Goal: Task Accomplishment & Management: Complete application form

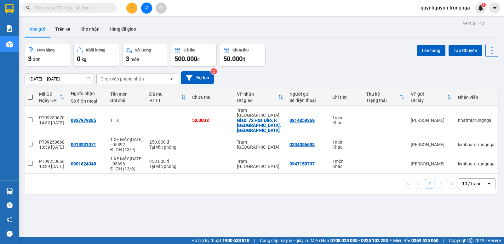
click at [130, 10] on button at bounding box center [131, 8] width 11 height 11
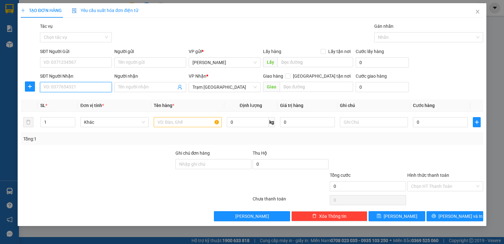
click at [92, 89] on input "SĐT Người Nhận" at bounding box center [76, 87] width 72 height 10
type input "0849206286"
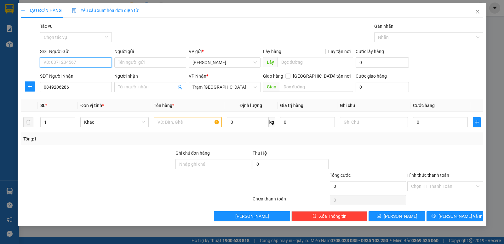
click at [92, 61] on input "SĐT Người Gửi" at bounding box center [76, 62] width 72 height 10
type input "0944474049"
click at [174, 126] on input "text" at bounding box center [188, 122] width 68 height 10
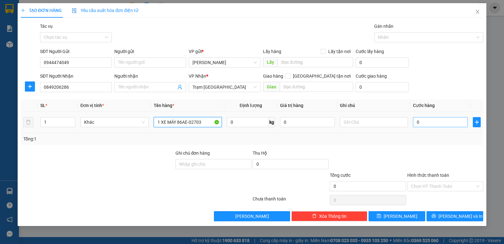
type input "1 XE MÁY 86AE-02703"
click at [440, 122] on input "0" at bounding box center [440, 122] width 55 height 10
type input "2"
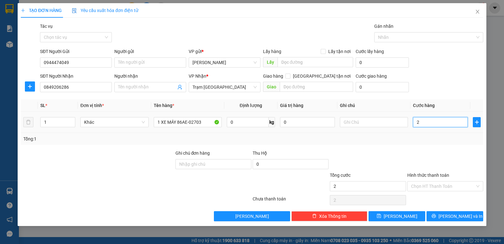
type input "25"
type input "250"
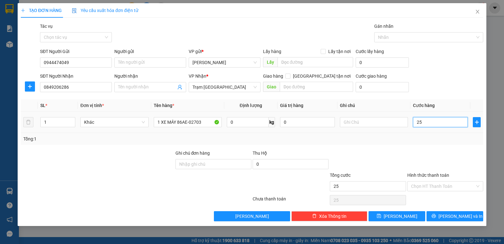
type input "250"
type input "250.000"
click at [447, 152] on div at bounding box center [445, 160] width 77 height 22
click at [449, 184] on input "Hình thức thanh toán" at bounding box center [443, 185] width 64 height 9
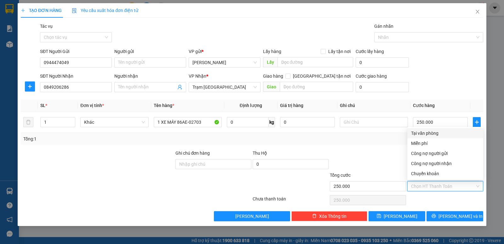
click at [431, 131] on div "Tại văn phòng" at bounding box center [445, 133] width 68 height 7
type input "0"
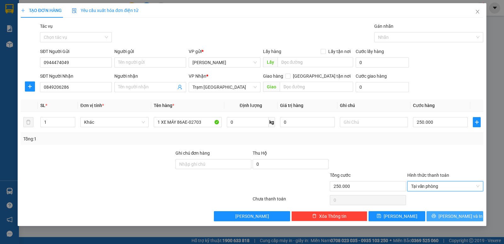
click at [459, 216] on span "[PERSON_NAME] và In" at bounding box center [461, 215] width 44 height 7
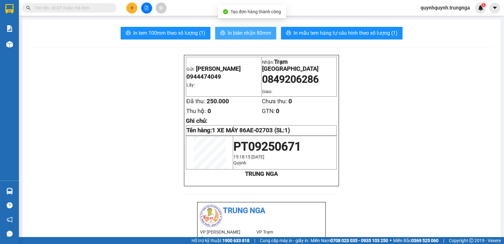
click at [258, 33] on span "In biên nhận 80mm" at bounding box center [249, 33] width 43 height 8
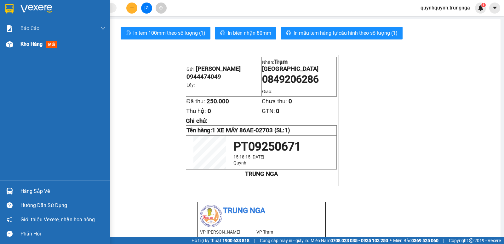
click at [19, 48] on div "Kho hàng mới" at bounding box center [55, 44] width 110 height 16
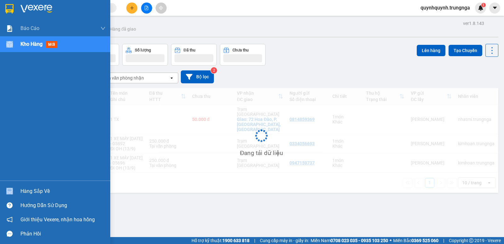
click at [19, 48] on div "Kho hàng mới" at bounding box center [55, 44] width 110 height 16
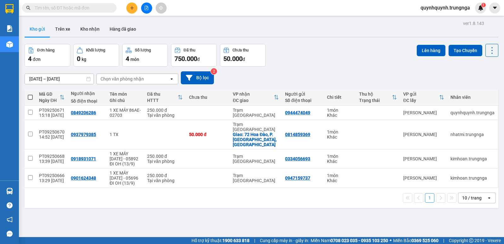
click at [102, 6] on input "text" at bounding box center [72, 7] width 74 height 7
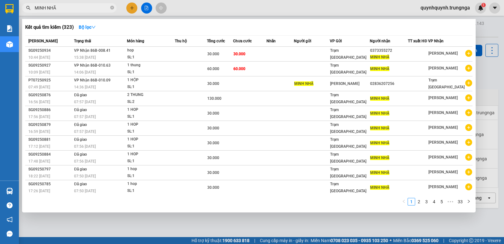
type input "MINH NHÃ"
click at [112, 12] on span "MINH NHÃ" at bounding box center [69, 7] width 95 height 9
click at [111, 8] on icon "close-circle" at bounding box center [112, 8] width 4 height 4
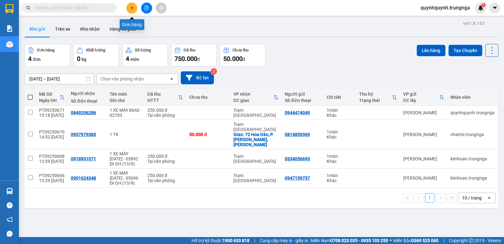
click at [134, 9] on button at bounding box center [131, 8] width 11 height 11
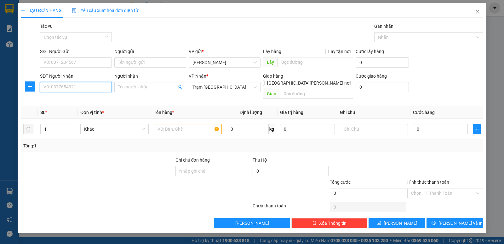
click at [80, 84] on input "SĐT Người Nhận" at bounding box center [76, 87] width 72 height 10
type input "0854278475"
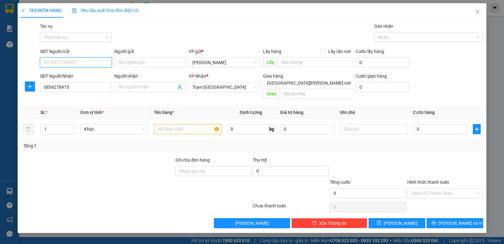
click at [89, 63] on input "SĐT Người Gửi" at bounding box center [76, 62] width 72 height 10
type input "0365309806"
click at [183, 124] on input "text" at bounding box center [188, 129] width 68 height 10
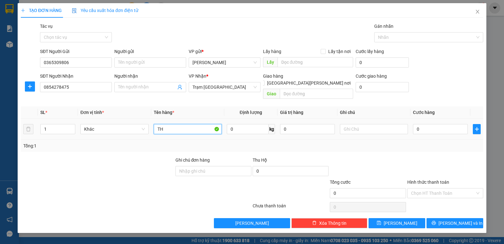
type input "T"
type input "1"
type input "1 BỊCH ĐEN THUỐC"
click at [436, 124] on input "0" at bounding box center [440, 129] width 55 height 10
type input "4"
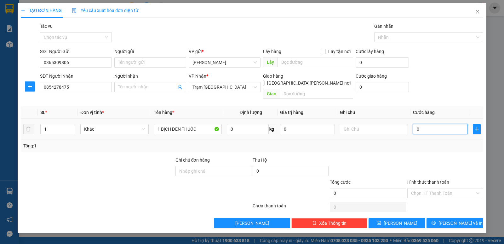
type input "4"
type input "40"
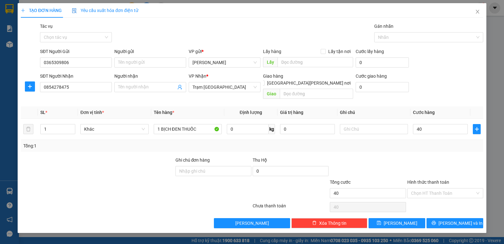
type input "40.000"
click at [433, 148] on div "Transit Pickup Surcharge Ids Transit Deliver Surcharge Ids Transit Deliver Surc…" at bounding box center [252, 125] width 463 height 205
click at [455, 219] on span "[PERSON_NAME] và In" at bounding box center [461, 222] width 44 height 7
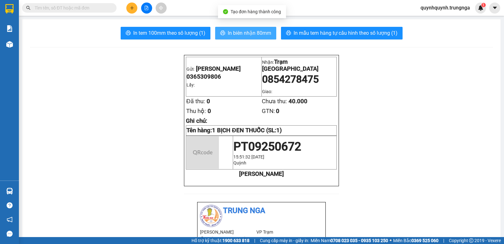
drag, startPoint x: 261, startPoint y: 31, endPoint x: 261, endPoint y: 34, distance: 3.8
click at [261, 31] on span "In biên nhận 80mm" at bounding box center [249, 33] width 43 height 8
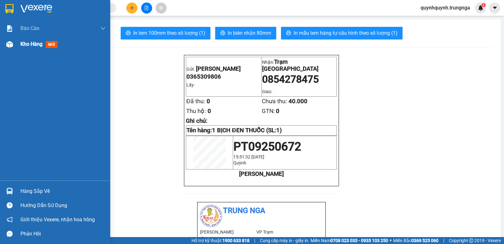
click at [20, 46] on div "Kho hàng mới" at bounding box center [55, 44] width 110 height 16
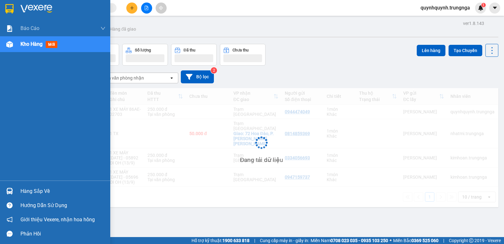
click at [20, 46] on div "Kho hàng mới" at bounding box center [55, 44] width 110 height 16
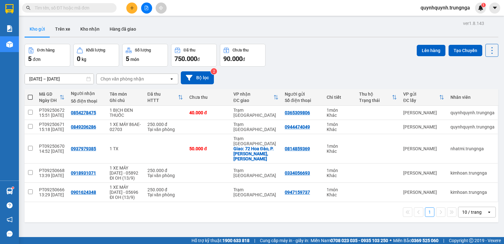
click at [104, 9] on input "text" at bounding box center [72, 7] width 74 height 7
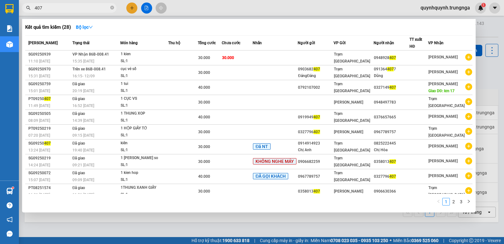
click at [86, 4] on span "407" at bounding box center [69, 7] width 95 height 9
click at [87, 10] on input "407" at bounding box center [72, 7] width 74 height 7
type input "4"
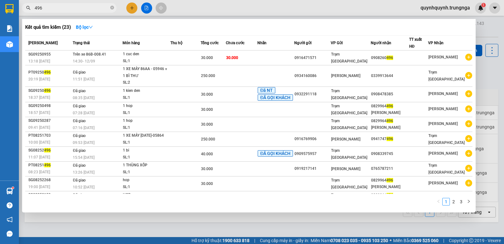
click at [88, 10] on input "496" at bounding box center [72, 7] width 74 height 7
type input "4"
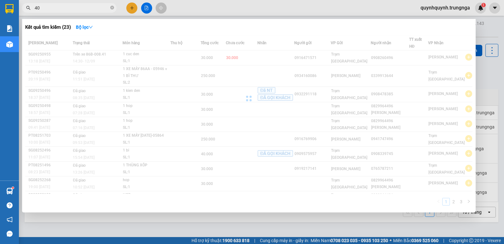
type input "407"
